Goal: Task Accomplishment & Management: Complete application form

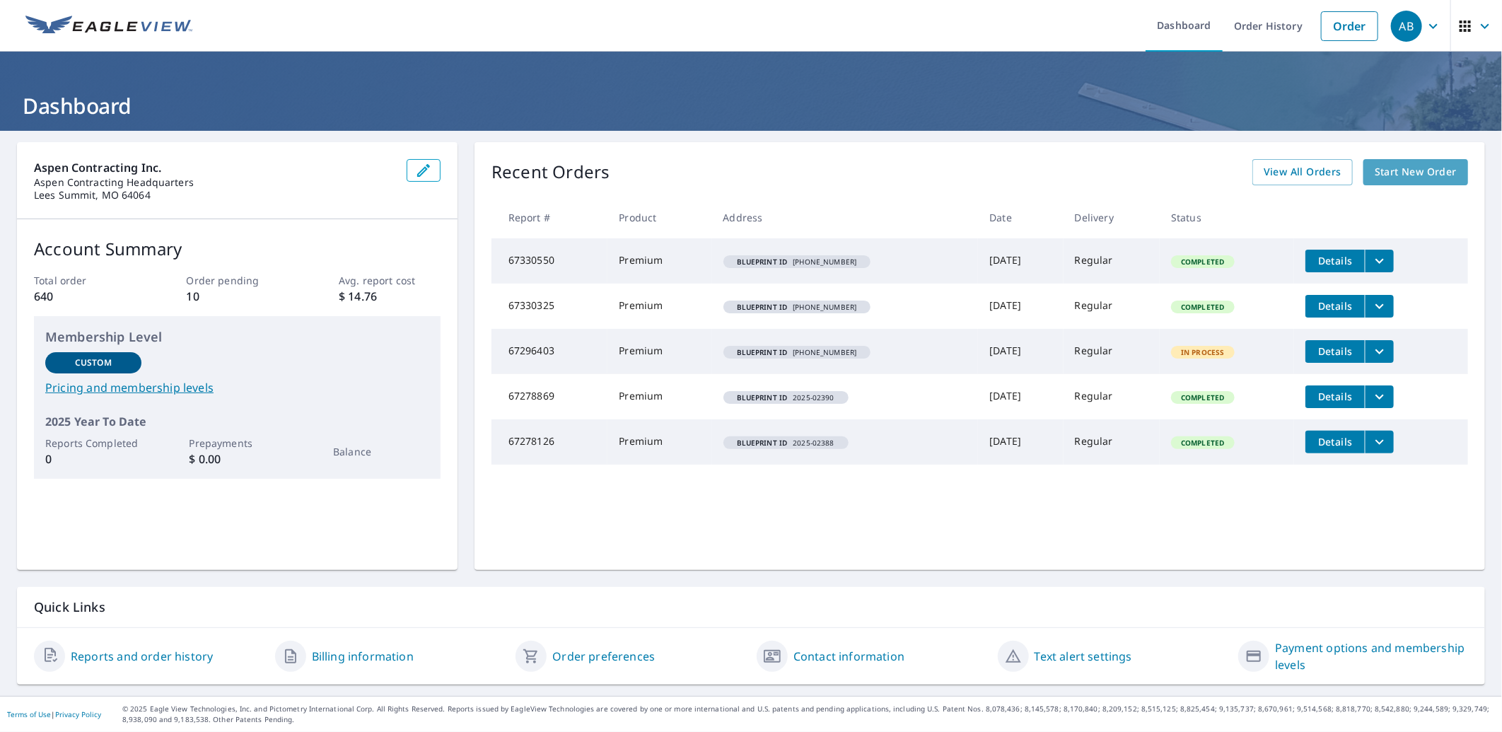
click at [1378, 174] on span "Start New Order" at bounding box center [1416, 172] width 82 height 18
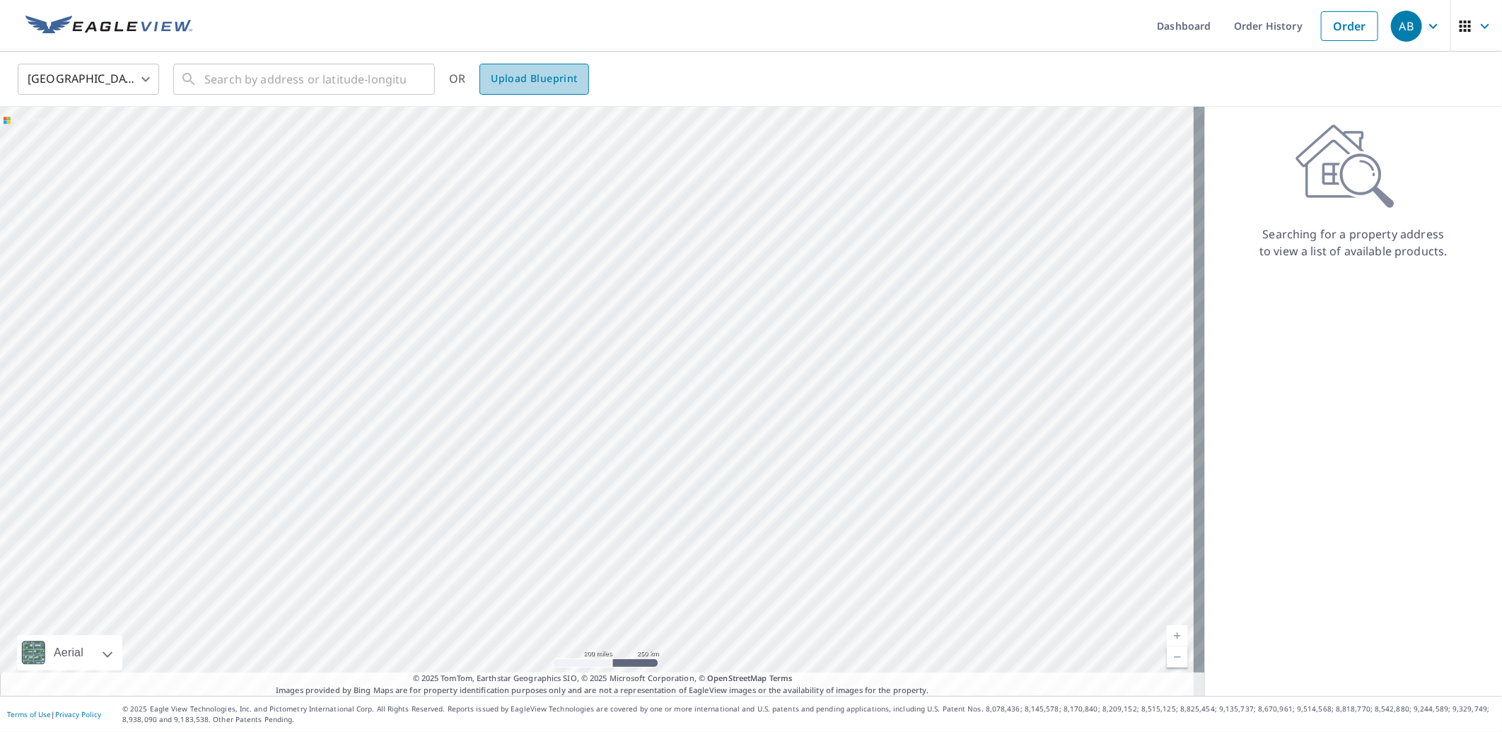
click at [543, 81] on span "Upload Blueprint" at bounding box center [534, 79] width 86 height 18
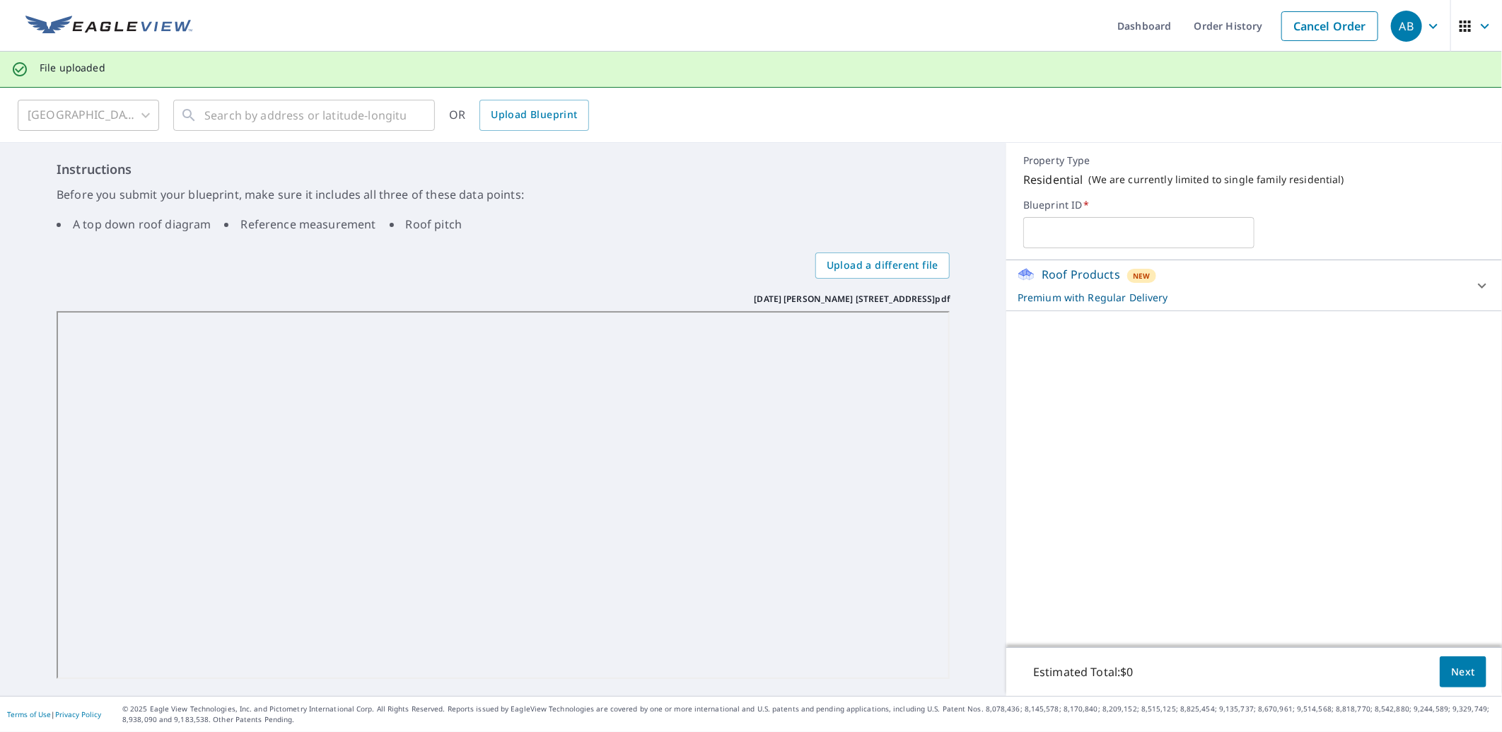
click at [1181, 233] on input "text" at bounding box center [1138, 233] width 231 height 40
type input "[PHONE_NUMBER]"
click at [1451, 672] on span "Next" at bounding box center [1463, 672] width 24 height 18
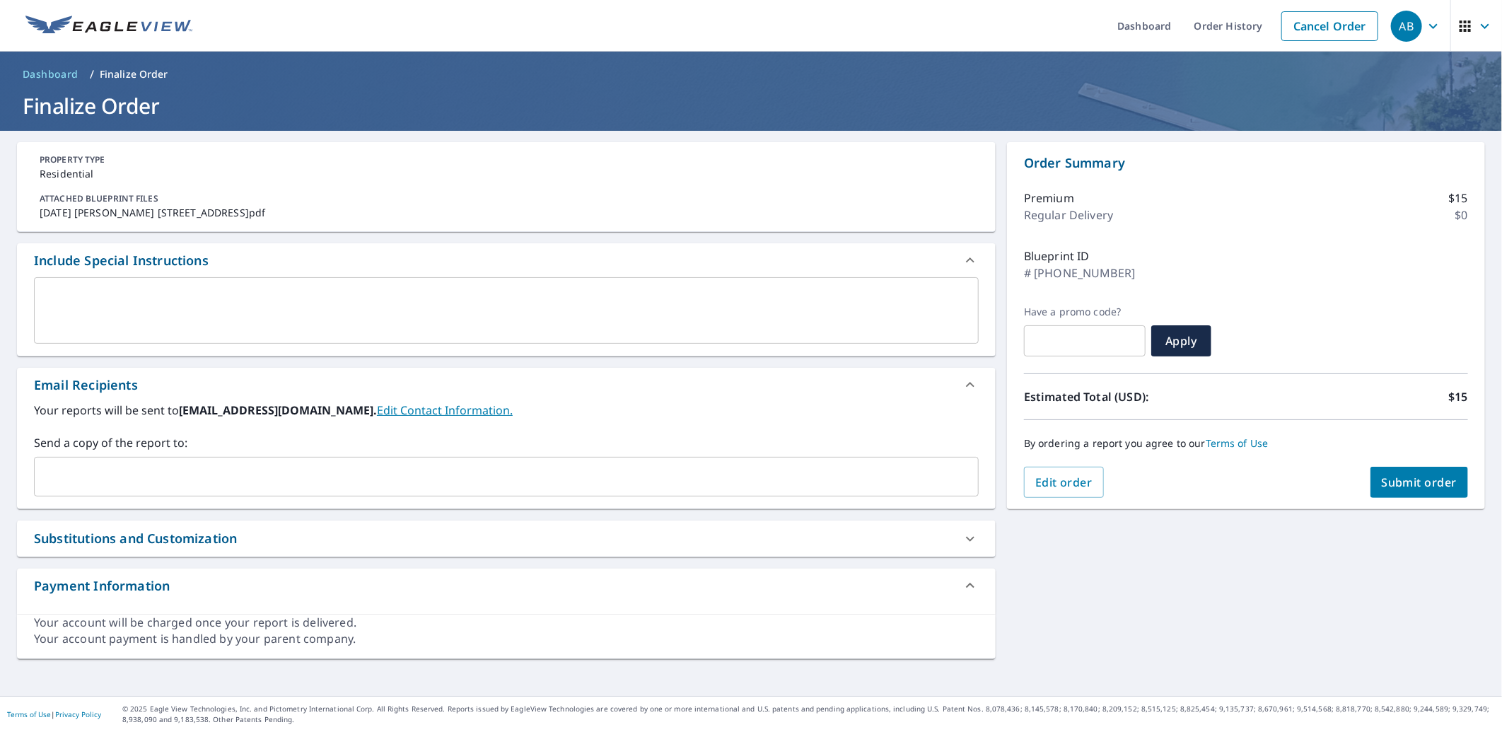
click at [143, 476] on input "text" at bounding box center [495, 476] width 911 height 27
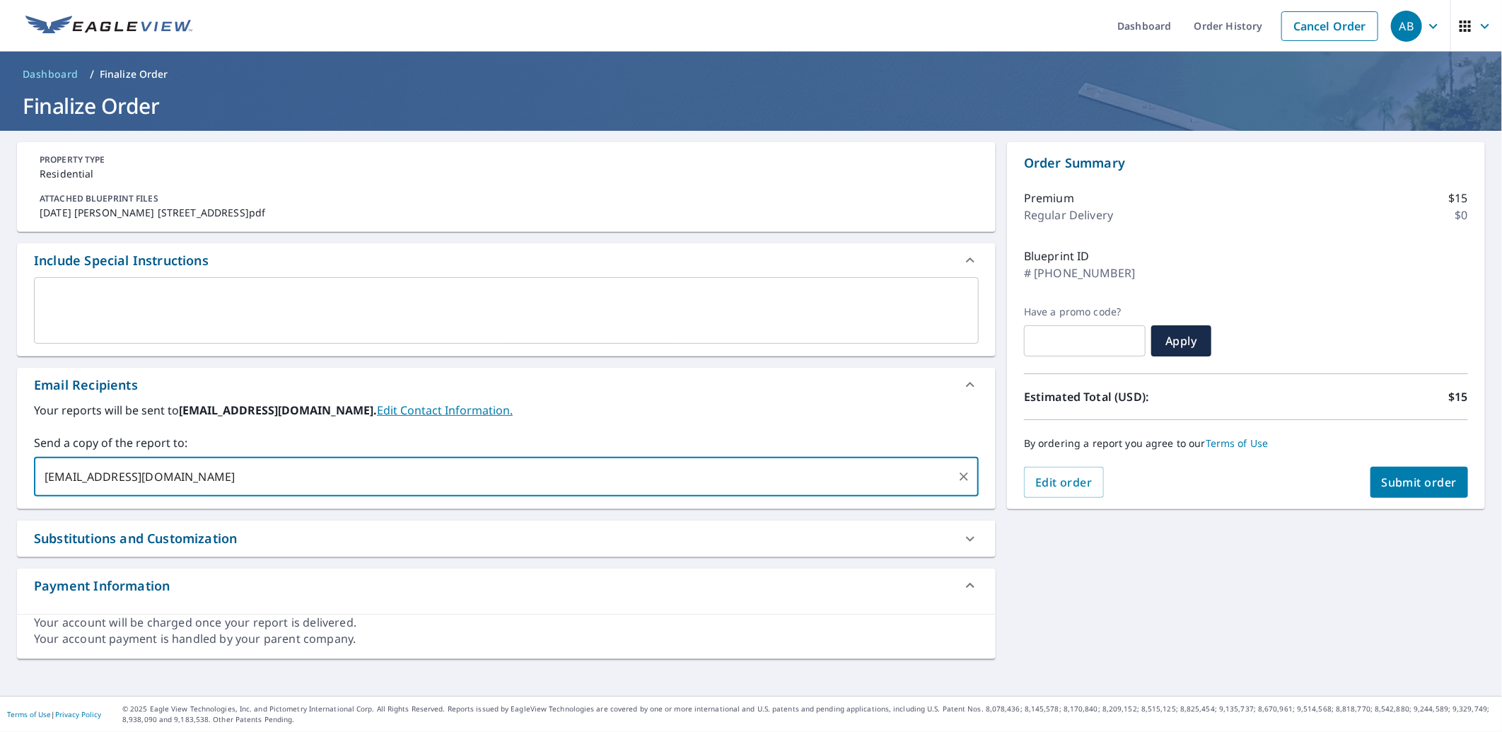
type input "[EMAIL_ADDRESS][DOMAIN_NAME]"
click at [1395, 482] on span "Submit order" at bounding box center [1420, 483] width 76 height 16
